Goal: Information Seeking & Learning: Check status

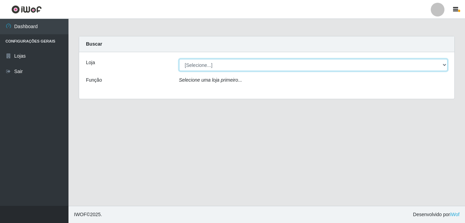
click at [204, 67] on select "[Selecione...] Bemais Supermercados - Cruz das Armas" at bounding box center [313, 65] width 269 height 12
select select "412"
click at [179, 59] on select "[Selecione...] Bemais Supermercados - Cruz das Armas" at bounding box center [313, 65] width 269 height 12
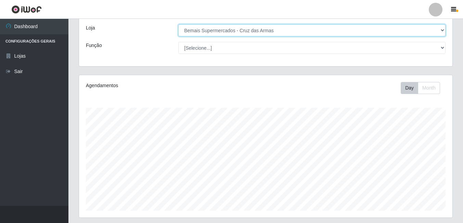
scroll to position [34, 0]
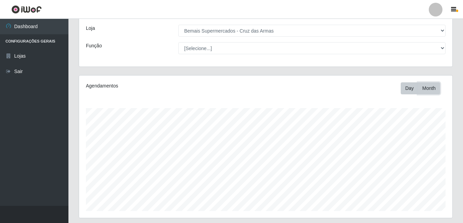
click at [424, 87] on button "Month" at bounding box center [429, 88] width 22 height 12
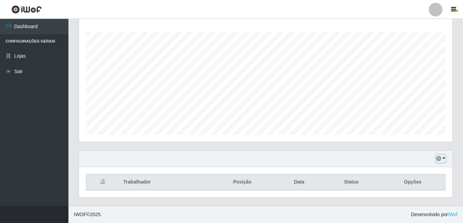
click at [443, 157] on button "button" at bounding box center [441, 158] width 10 height 8
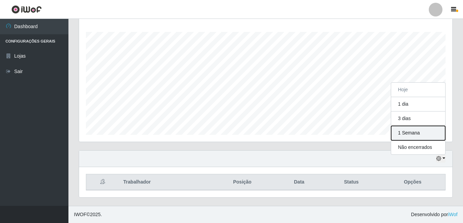
click at [406, 132] on button "1 Semana" at bounding box center [419, 133] width 54 height 14
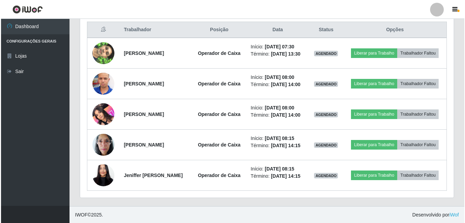
scroll to position [263, 0]
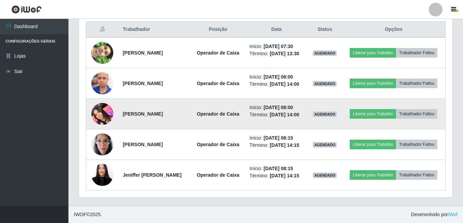
click at [100, 119] on img at bounding box center [102, 113] width 22 height 29
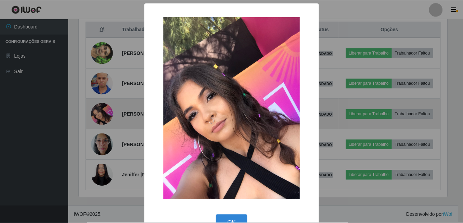
scroll to position [142, 370]
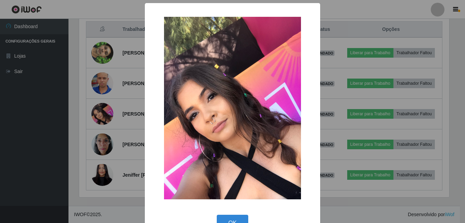
click at [51, 128] on div "× OK Cancel" at bounding box center [232, 111] width 465 height 223
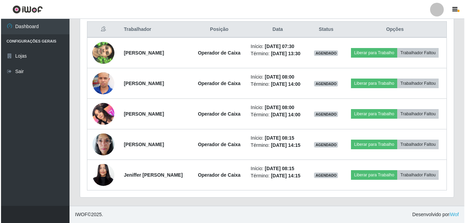
scroll to position [142, 374]
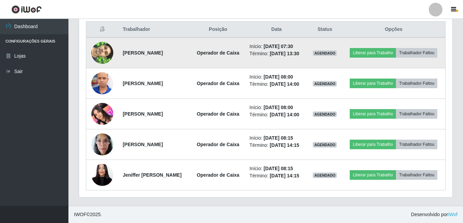
click at [100, 52] on img at bounding box center [102, 52] width 22 height 39
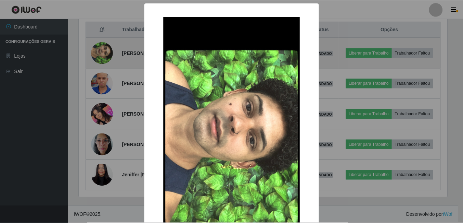
scroll to position [142, 370]
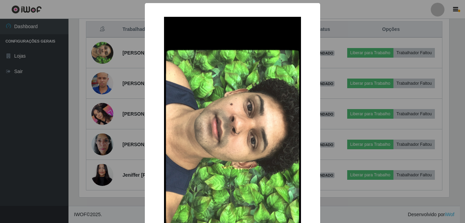
click at [96, 50] on div "× OK Cancel" at bounding box center [232, 111] width 465 height 223
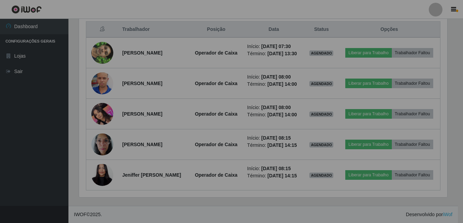
scroll to position [142, 374]
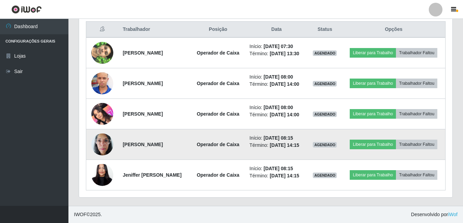
click at [100, 143] on img at bounding box center [102, 143] width 22 height 29
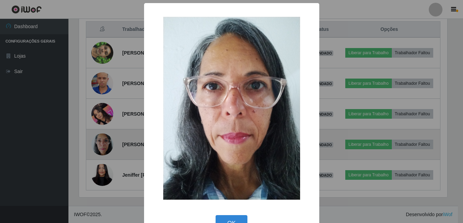
scroll to position [142, 370]
click at [100, 143] on div "× OK Cancel" at bounding box center [232, 111] width 465 height 223
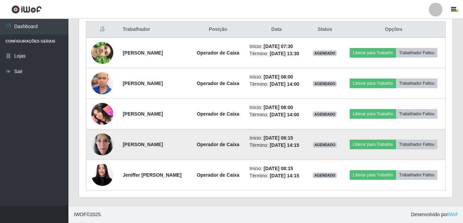
scroll to position [142, 374]
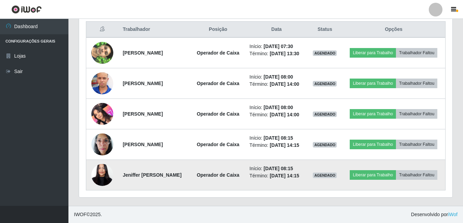
click at [111, 172] on img at bounding box center [102, 175] width 22 height 48
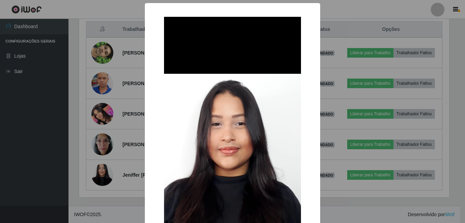
click at [109, 196] on div "× OK Cancel" at bounding box center [232, 111] width 465 height 223
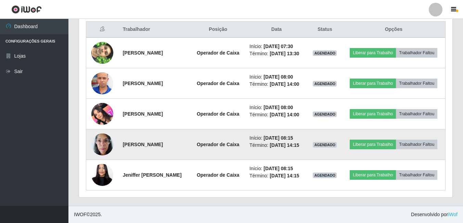
scroll to position [232, 0]
